Goal: Task Accomplishment & Management: Complete application form

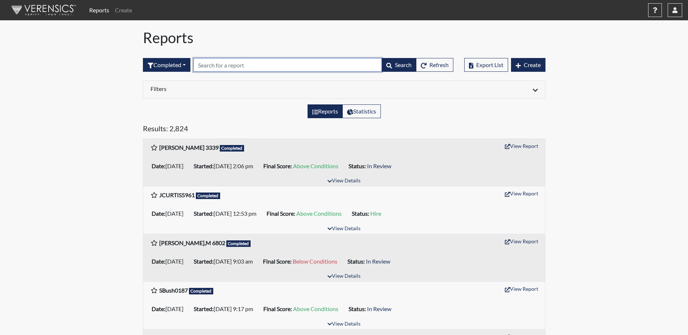
click at [254, 65] on input "text" at bounding box center [287, 65] width 189 height 14
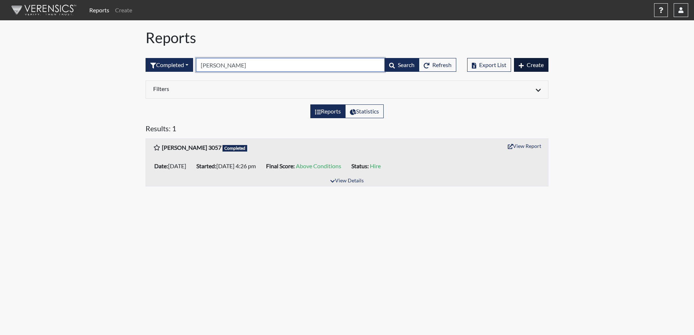
type input "d. johnson"
click at [535, 64] on span "Create" at bounding box center [535, 64] width 17 height 7
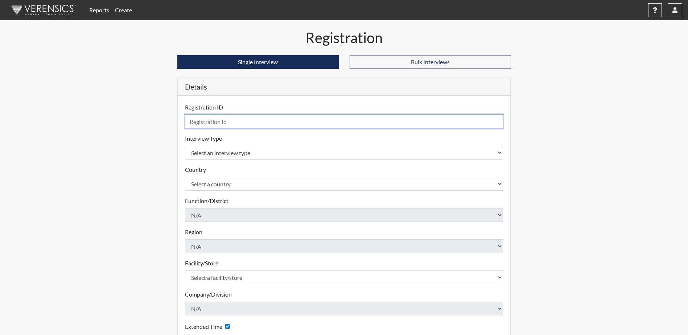
click at [206, 124] on input "text" at bounding box center [344, 122] width 319 height 14
type input "D. Johnson 5998"
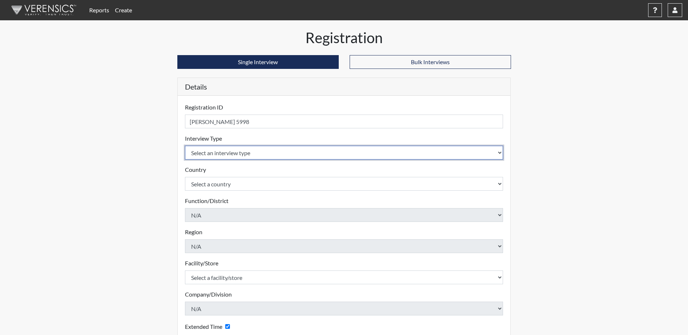
click at [220, 152] on select "Select an interview type Corrections Pre-Employment" at bounding box center [344, 153] width 319 height 14
select select "ff733e93-e1bf-11ea-9c9f-0eff0cf7eb8f"
click at [185, 146] on select "Select an interview type Corrections Pre-Employment" at bounding box center [344, 153] width 319 height 14
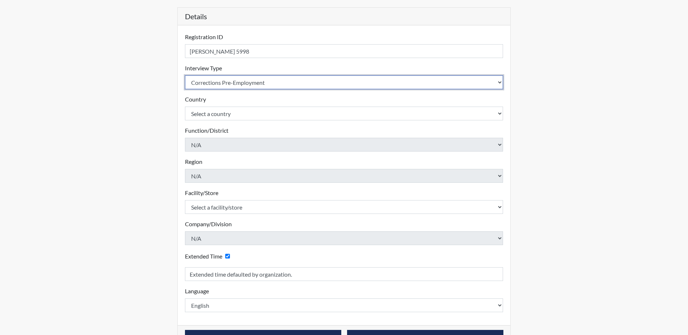
scroll to position [93, 0]
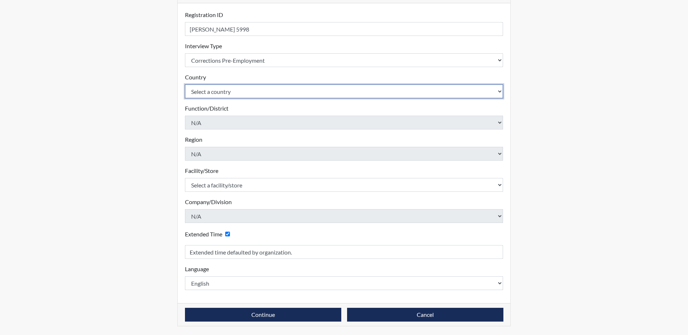
click at [237, 91] on select "Select a country United States Mexico" at bounding box center [344, 92] width 319 height 14
select select "united-states-of-america"
click at [185, 85] on select "Select a country United States Mexico" at bounding box center [344, 92] width 319 height 14
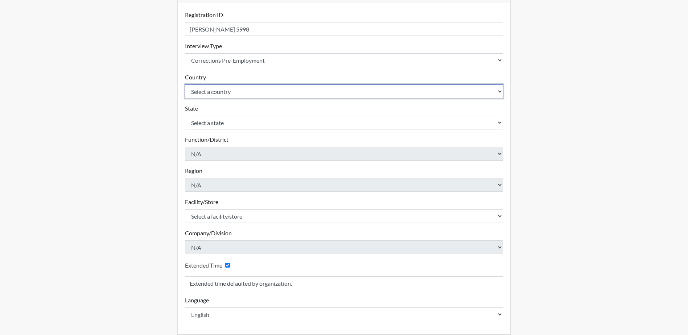
scroll to position [124, 0]
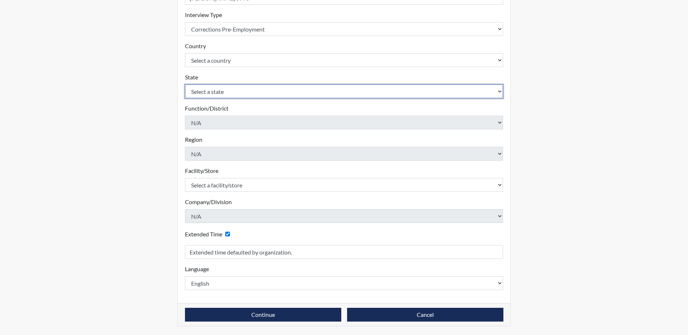
click at [221, 91] on select "Select a state Alabama Alaska Arizona Arkansas California Colorado Connecticut …" at bounding box center [344, 92] width 319 height 14
select select "SC"
click at [185, 85] on select "Select a state Alabama Alaska Arizona Arkansas California Colorado Connecticut …" at bounding box center [344, 92] width 319 height 14
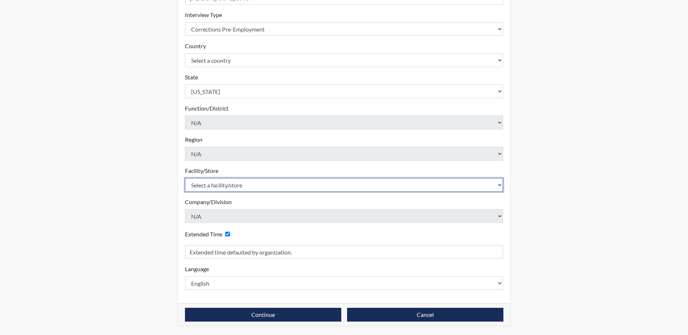
click at [244, 185] on select "Select a facility/store Allendale CI Broad River CI Camille Graham CI Division …" at bounding box center [344, 185] width 319 height 14
select select "b0862b24-6b6d-4a03-82f3-e8d890c4eba2"
click at [185, 178] on select "Select a facility/store Allendale CI Broad River CI Camille Graham CI Division …" at bounding box center [344, 185] width 319 height 14
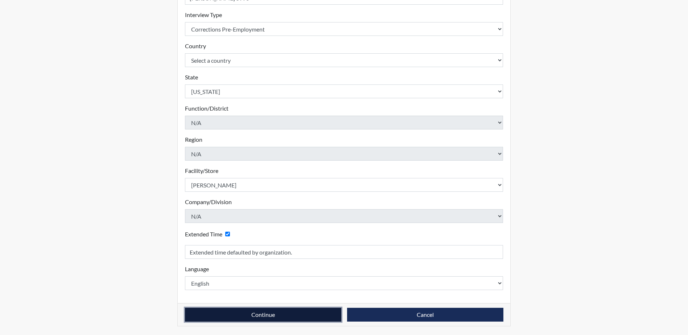
click at [230, 313] on button "Continue" at bounding box center [263, 315] width 156 height 14
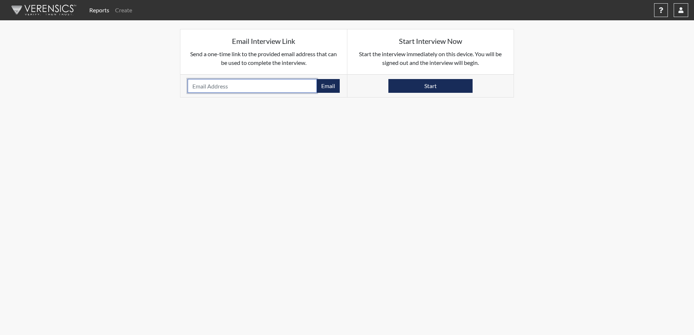
click at [218, 88] on input "email" at bounding box center [252, 86] width 129 height 14
type input "djohnson121791@gmail.com"
click at [327, 87] on button "Email" at bounding box center [327, 86] width 23 height 14
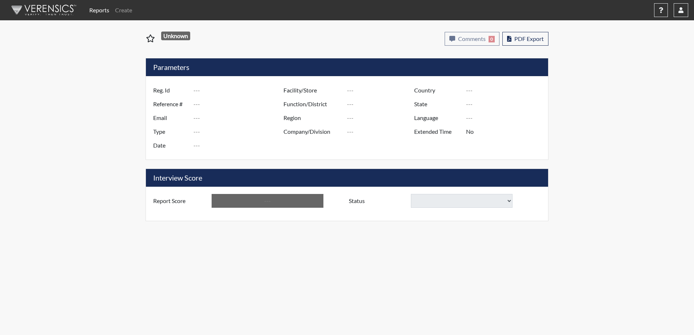
type input "[PERSON_NAME] 9565"
type input "51457"
type input "[EMAIL_ADDRESS][DOMAIN_NAME]"
type input "Corrections Pre-Employment"
type input "[DATE]"
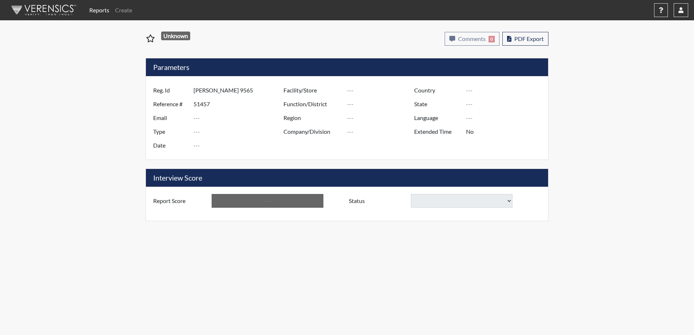
type input "[PERSON_NAME]"
type input "[GEOGRAPHIC_DATA]"
type input "[US_STATE]"
type input "English"
type input "Yes"
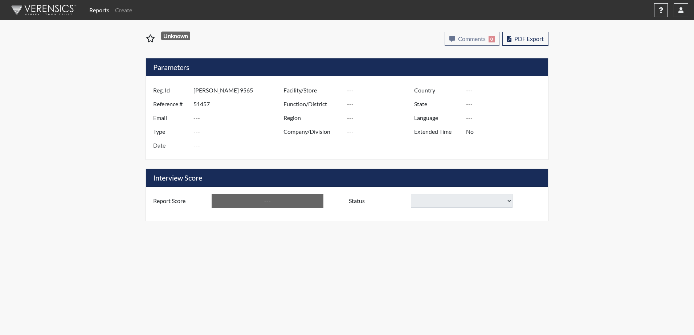
type input "Above Conditions"
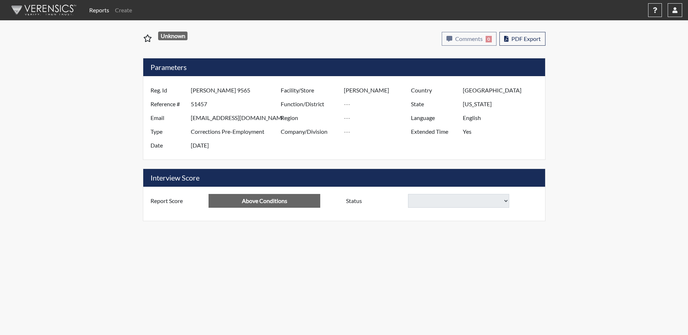
select select
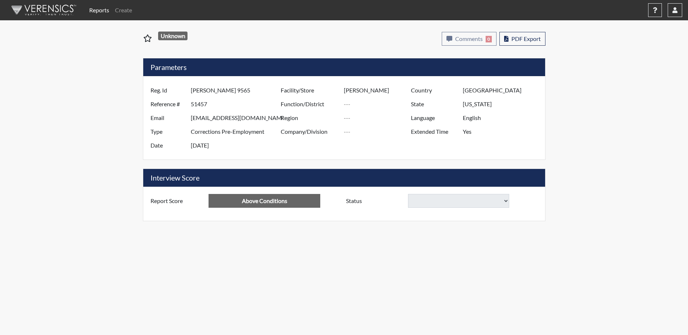
select select
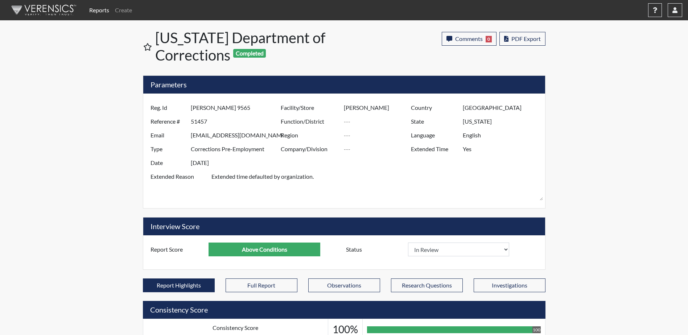
scroll to position [120, 302]
